Goal: Information Seeking & Learning: Learn about a topic

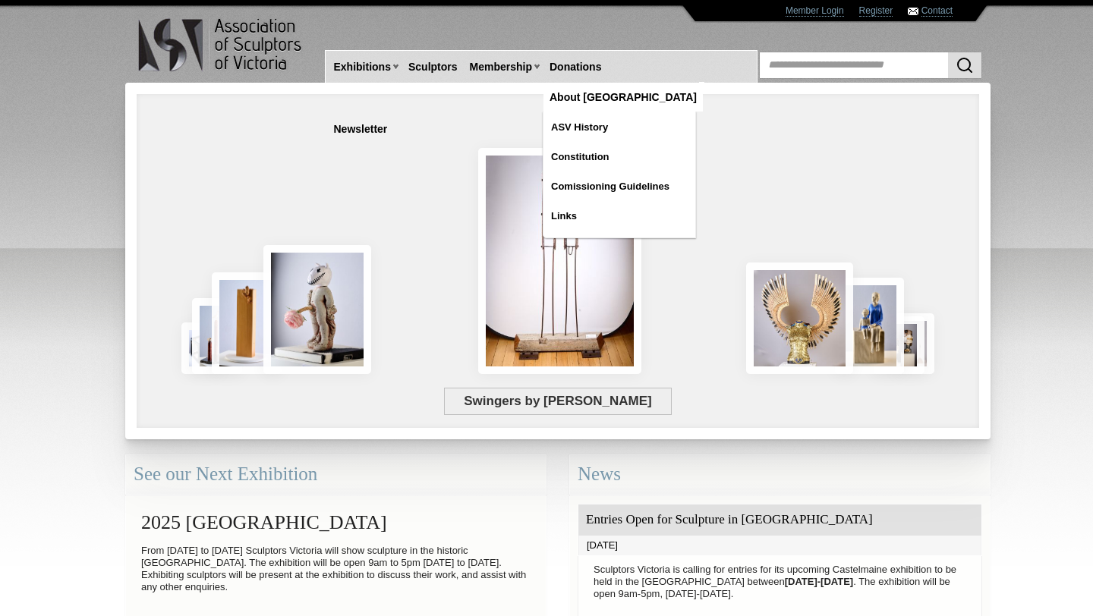
click at [647, 83] on link "About [GEOGRAPHIC_DATA]" at bounding box center [622, 97] width 159 height 28
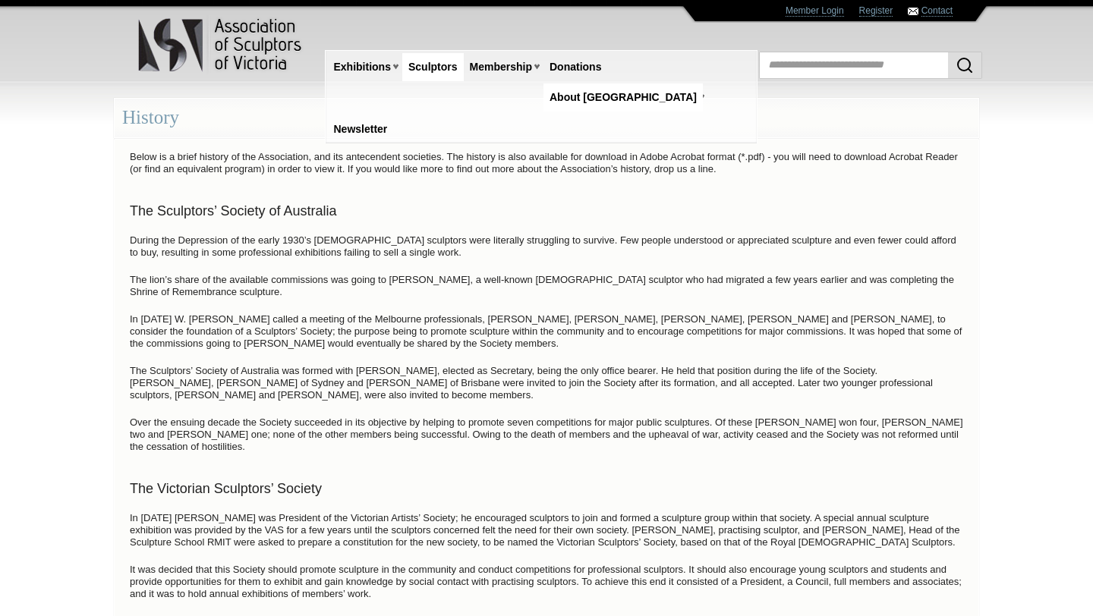
click at [427, 71] on link "Sculptors" at bounding box center [432, 67] width 61 height 28
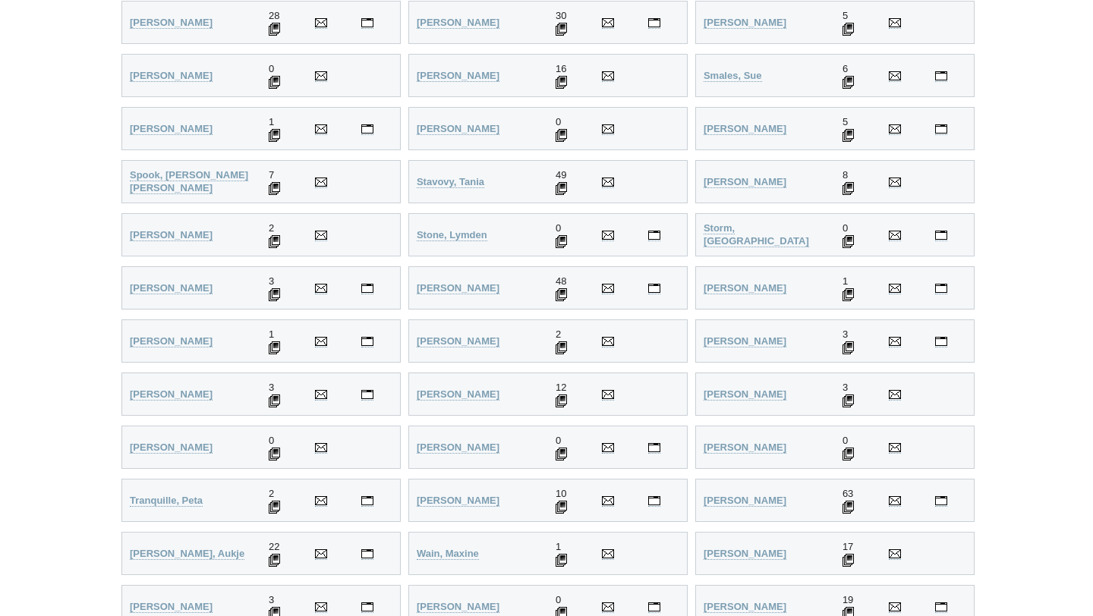
scroll to position [3487, 0]
